Goal: Task Accomplishment & Management: Complete application form

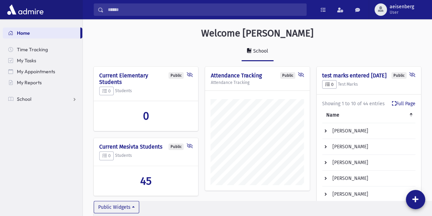
scroll to position [330, 350]
click at [22, 167] on section "Home Time Tracking My Tasks My Appointments My Reports School School Students A…" at bounding box center [41, 117] width 82 height 197
click at [26, 100] on span "School" at bounding box center [24, 99] width 14 height 6
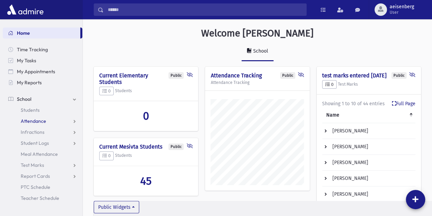
click at [34, 121] on span "Attendance" at bounding box center [34, 121] width 26 height 6
click at [33, 132] on span "Entry" at bounding box center [32, 132] width 12 height 6
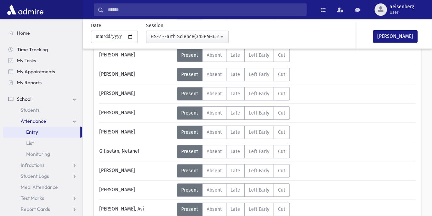
scroll to position [99, 0]
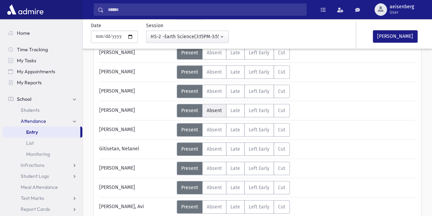
click at [210, 109] on span "Absent" at bounding box center [214, 111] width 15 height 6
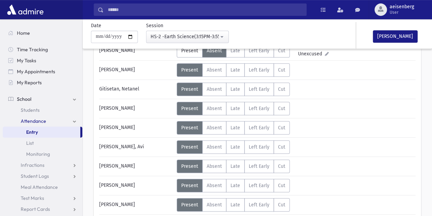
scroll to position [160, 0]
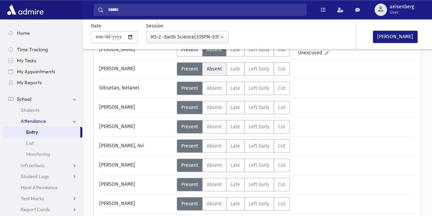
click at [212, 70] on span "Absent" at bounding box center [214, 69] width 15 height 6
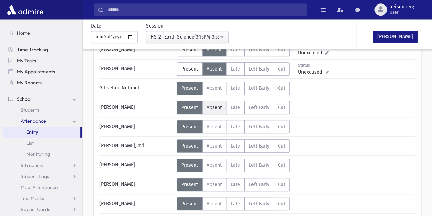
click at [212, 105] on span "Absent" at bounding box center [214, 108] width 15 height 6
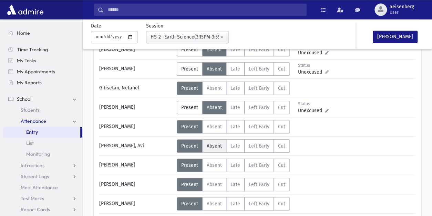
click at [218, 145] on span "Absent" at bounding box center [214, 146] width 15 height 6
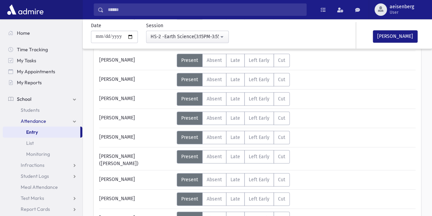
scroll to position [307, 0]
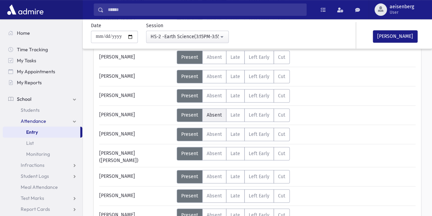
click at [213, 114] on span "Absent" at bounding box center [214, 115] width 15 height 6
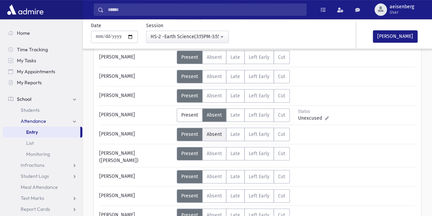
click at [213, 130] on label "Absent A" at bounding box center [214, 134] width 24 height 13
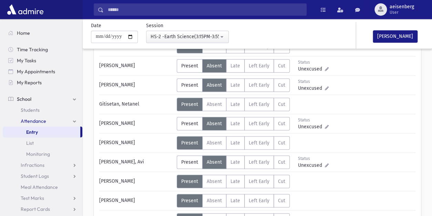
scroll to position [143, 0]
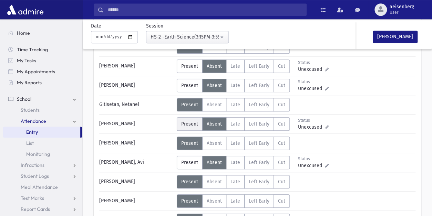
click at [189, 122] on span "Present" at bounding box center [189, 124] width 17 height 6
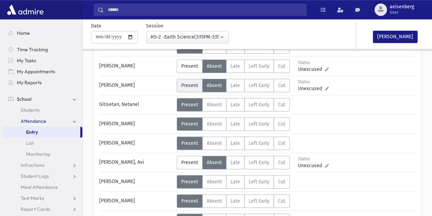
click at [190, 85] on span "Present" at bounding box center [189, 86] width 17 height 6
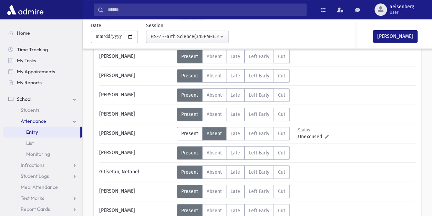
scroll to position [0, 0]
